Goal: Task Accomplishment & Management: Manage account settings

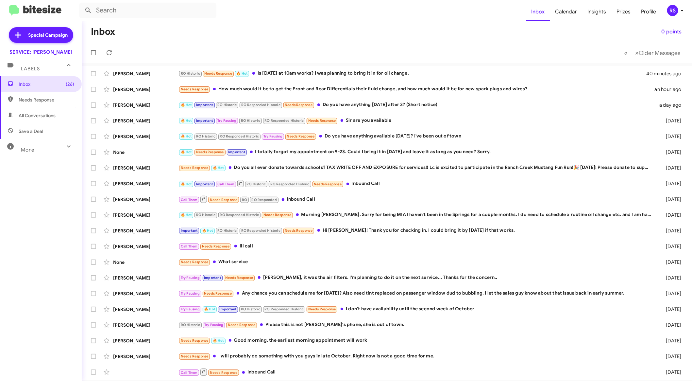
click at [678, 16] on mat-toolbar "Inbox Calendar Insights Prizes Profile RS" at bounding box center [346, 10] width 692 height 21
click at [677, 14] on div "RS" at bounding box center [673, 10] width 11 height 11
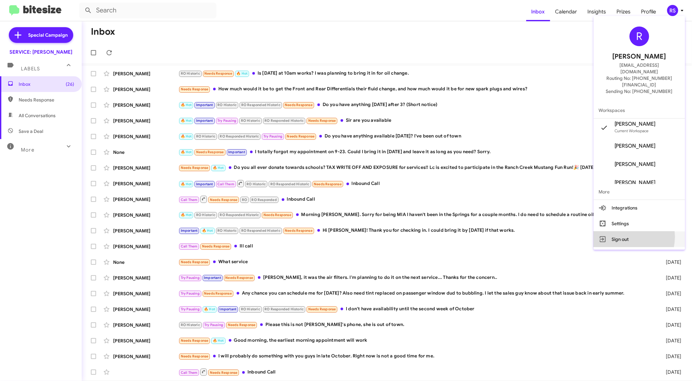
click at [631, 231] on button "Sign out" at bounding box center [640, 239] width 92 height 16
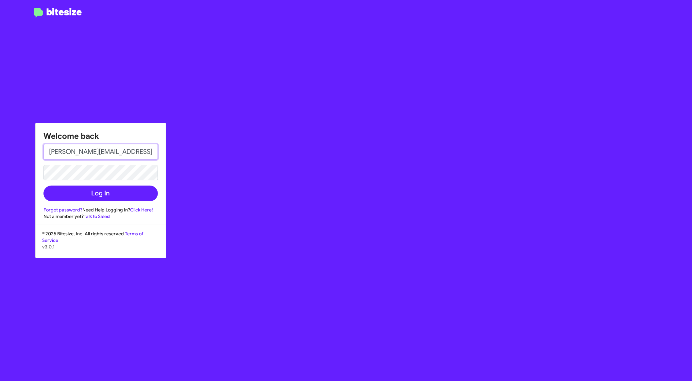
click at [94, 150] on input "[PERSON_NAME][EMAIL_ADDRESS][DOMAIN_NAME]" at bounding box center [101, 152] width 114 height 16
paste input "[EMAIL_ADDRESS][DOMAIN_NAME]"
click at [67, 152] on input "[EMAIL_ADDRESS][DOMAIN_NAME]" at bounding box center [101, 152] width 114 height 16
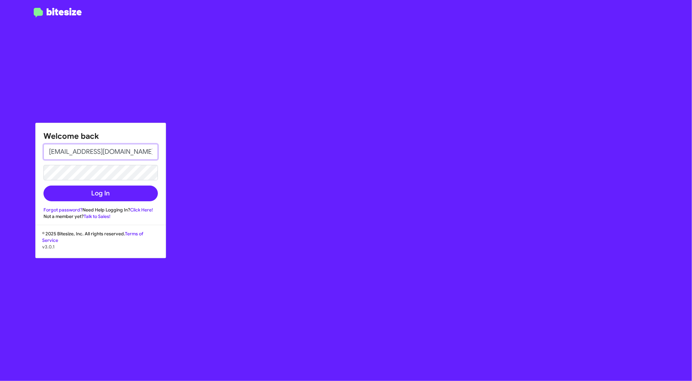
type input "[EMAIL_ADDRESS][DOMAIN_NAME]"
click at [32, 175] on div "Welcome back [EMAIL_ADDRESS][DOMAIN_NAME] Log In Forgot password? Need Help Log…" at bounding box center [346, 190] width 692 height 381
click at [44, 185] on button "Log In" at bounding box center [101, 193] width 114 height 16
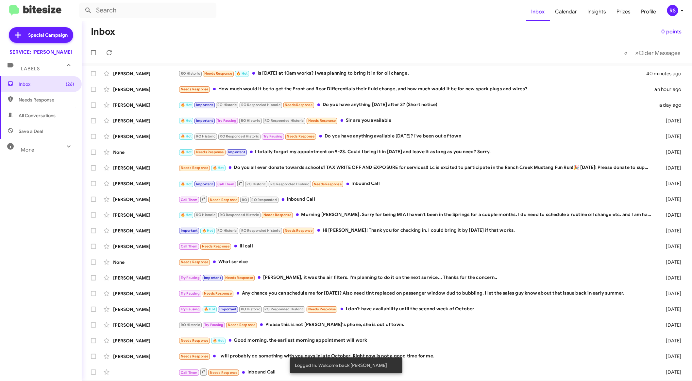
click at [675, 9] on div "RS" at bounding box center [673, 10] width 11 height 11
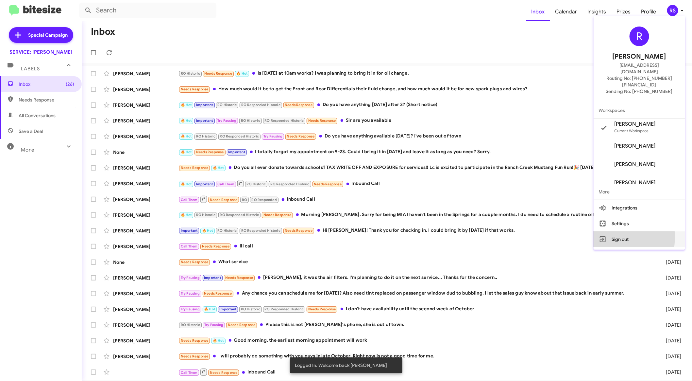
click at [644, 231] on button "Sign out" at bounding box center [640, 239] width 92 height 16
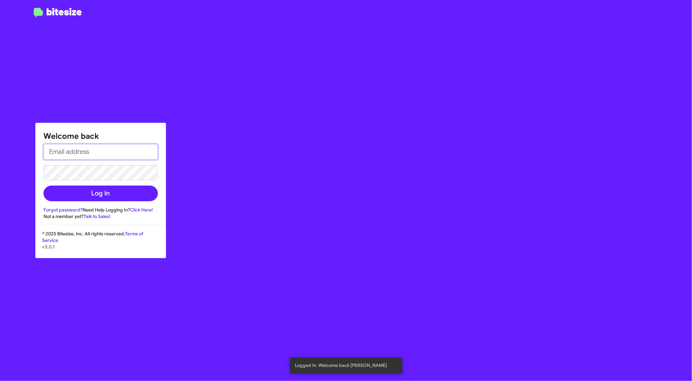
type input "[PERSON_NAME][EMAIL_ADDRESS][DOMAIN_NAME]"
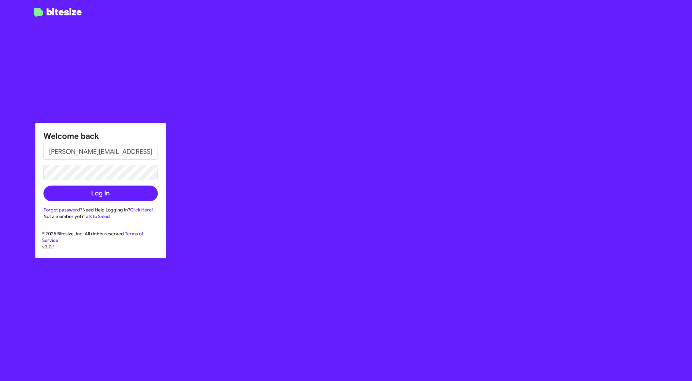
click at [95, 185] on form "[PERSON_NAME][EMAIL_ADDRESS][DOMAIN_NAME] Log In" at bounding box center [101, 173] width 114 height 58
click at [98, 192] on button "Log In" at bounding box center [101, 193] width 114 height 16
